Goal: Task Accomplishment & Management: Manage account settings

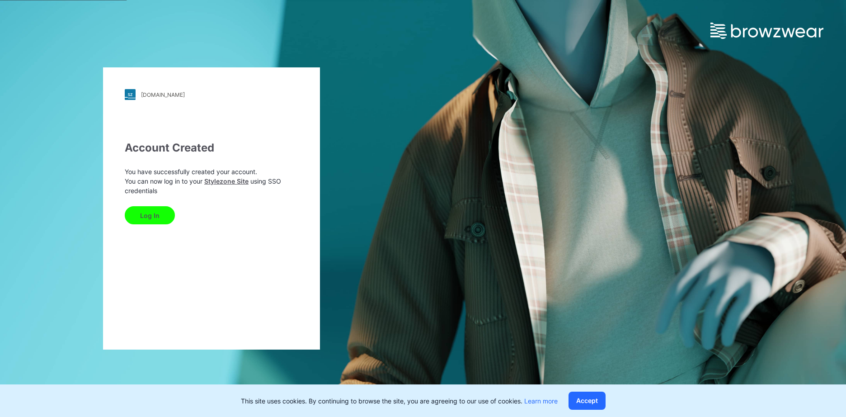
click at [149, 217] on button "Log In" at bounding box center [150, 215] width 50 height 18
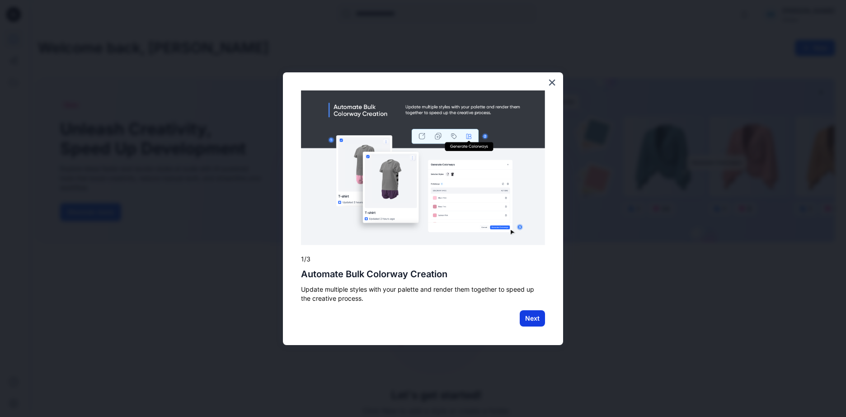
click at [525, 315] on button "Next" at bounding box center [532, 318] width 25 height 16
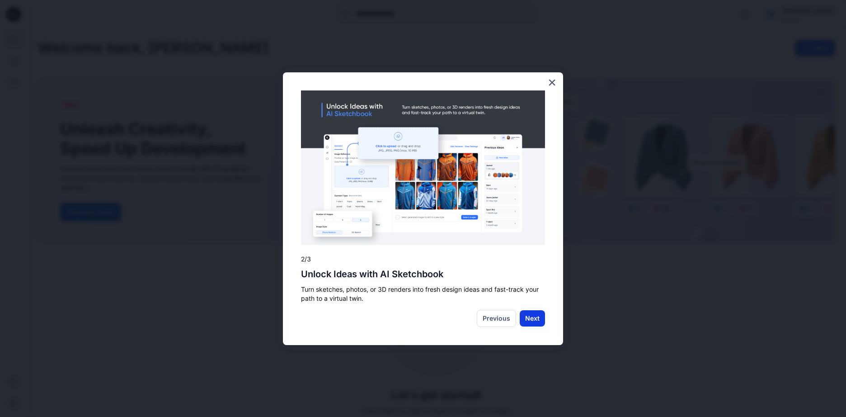
click at [532, 313] on button "Next" at bounding box center [532, 318] width 25 height 16
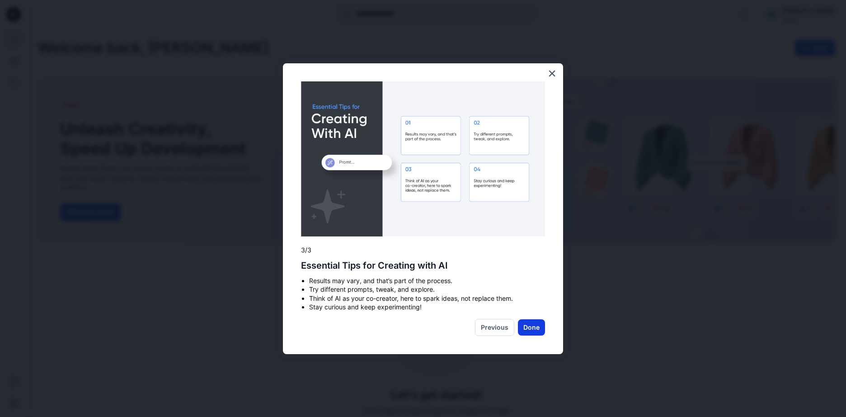
click at [530, 323] on button "Done" at bounding box center [531, 327] width 27 height 16
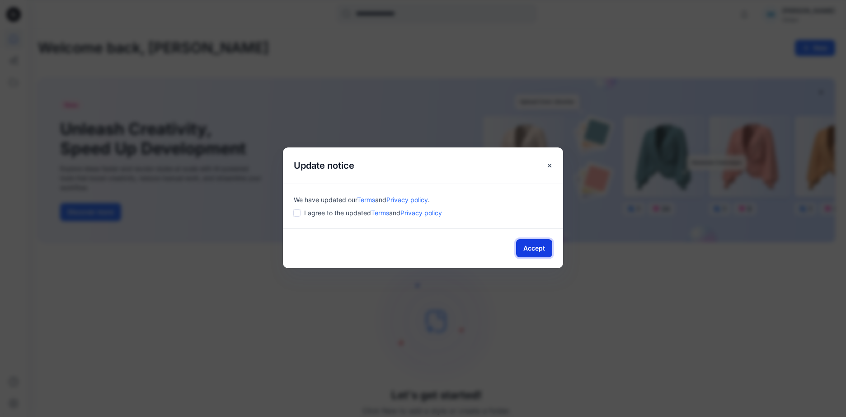
click at [543, 249] on button "Accept" at bounding box center [534, 248] width 36 height 18
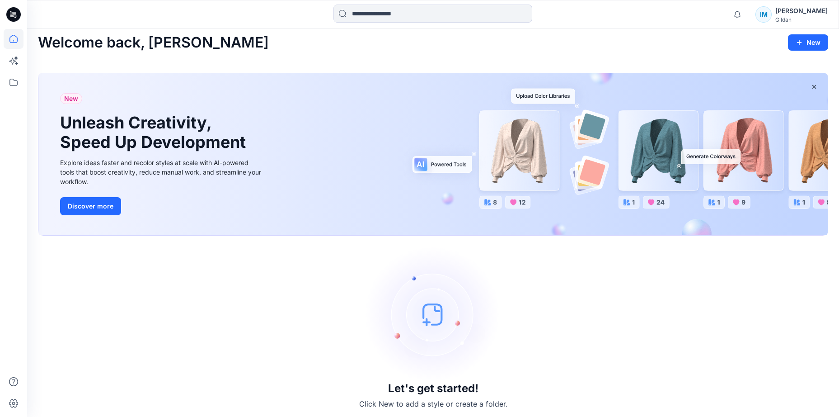
scroll to position [9, 0]
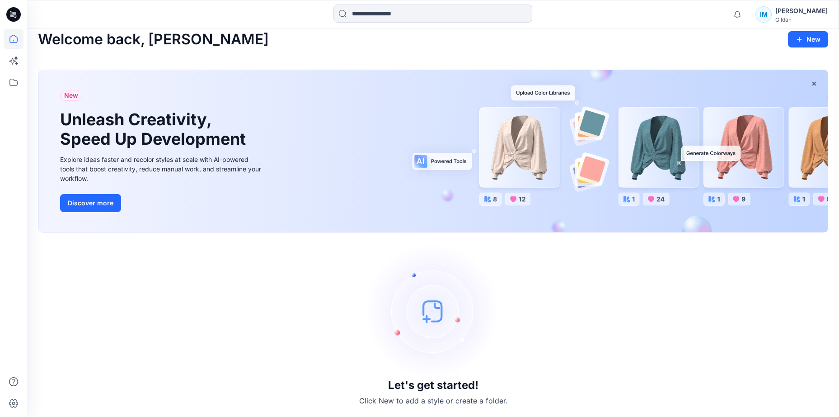
click at [816, 15] on div "[PERSON_NAME]" at bounding box center [801, 10] width 52 height 11
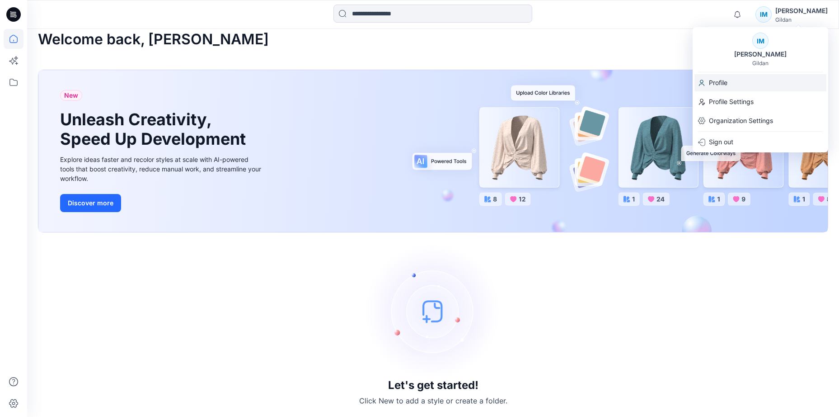
click at [733, 84] on div "Profile" at bounding box center [760, 82] width 132 height 17
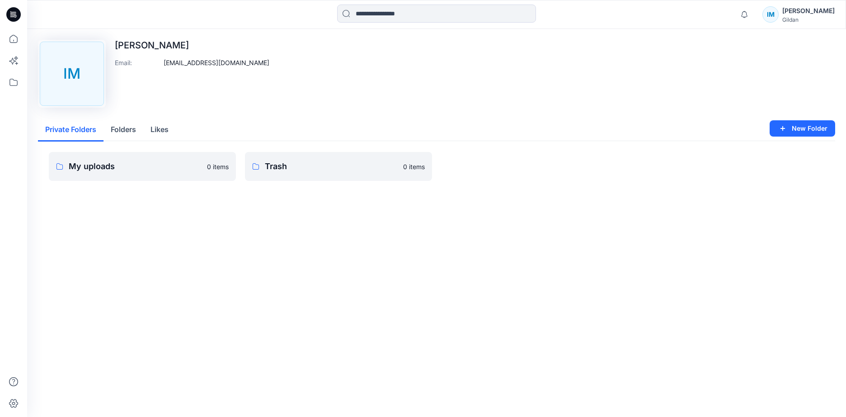
click at [129, 124] on button "Folders" at bounding box center [123, 129] width 40 height 23
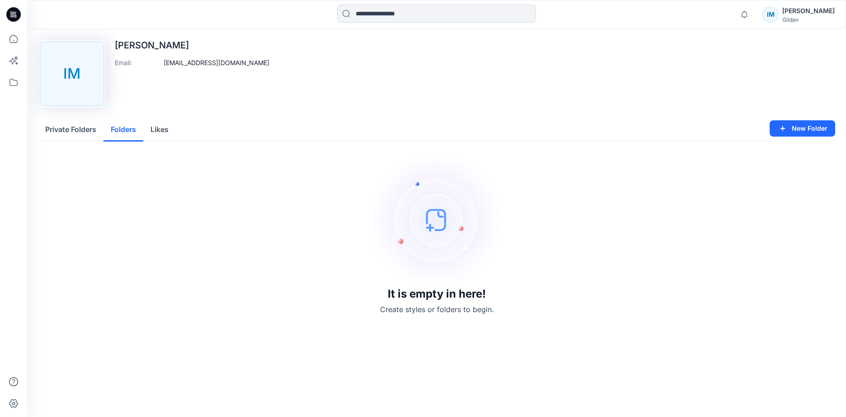
click at [156, 127] on button "Likes" at bounding box center [159, 129] width 33 height 23
click at [813, 13] on div "[PERSON_NAME]" at bounding box center [808, 10] width 52 height 11
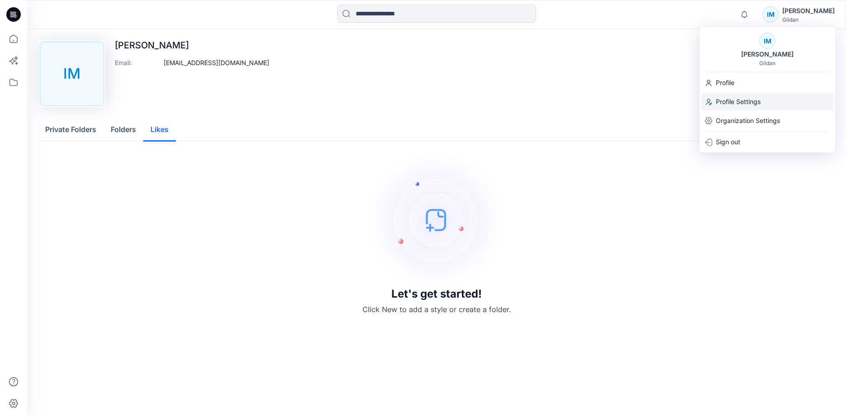
click at [737, 100] on p "Profile Settings" at bounding box center [738, 101] width 45 height 17
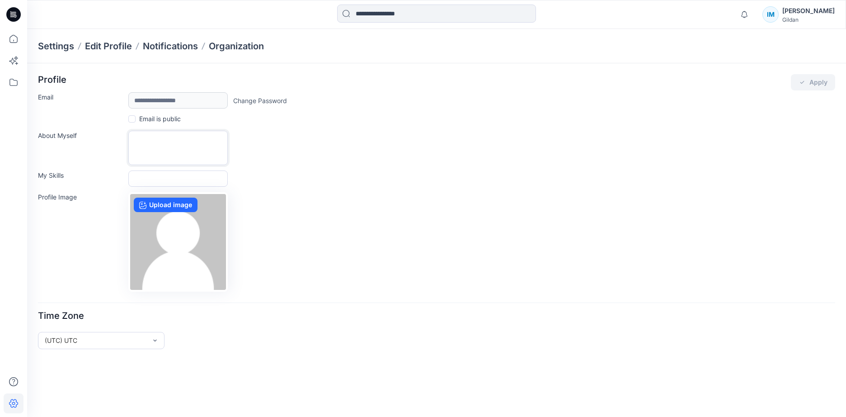
click at [176, 142] on textarea "About Myself" at bounding box center [177, 148] width 99 height 34
click at [177, 178] on input "My Skills" at bounding box center [177, 178] width 99 height 16
click at [296, 178] on div "My Skills" at bounding box center [436, 178] width 797 height 16
click at [185, 178] on input "My Skills" at bounding box center [177, 178] width 99 height 16
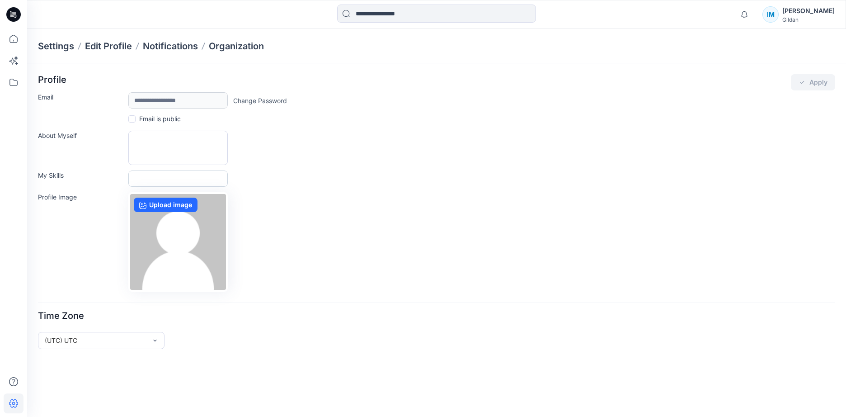
click at [185, 178] on input "My Skills" at bounding box center [177, 178] width 99 height 16
click at [178, 140] on textarea "About Myself" at bounding box center [177, 148] width 99 height 34
type textarea "**********"
click at [806, 84] on icon "submit" at bounding box center [801, 82] width 7 height 7
click at [363, 136] on div "**********" at bounding box center [436, 148] width 797 height 34
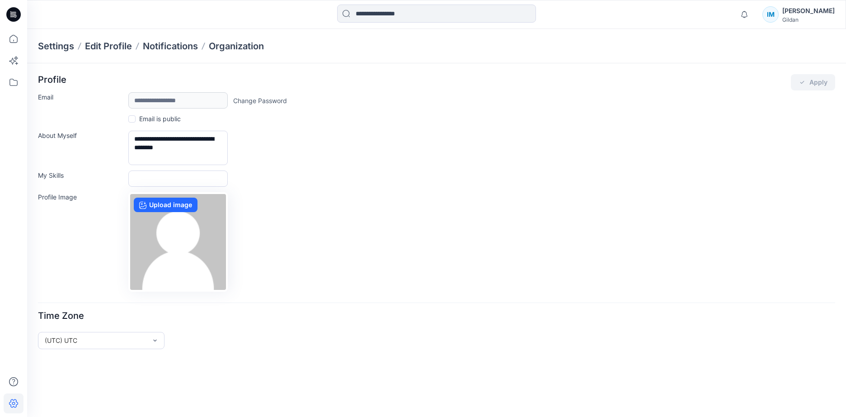
click at [17, 15] on icon at bounding box center [13, 14] width 14 height 14
